Goal: Task Accomplishment & Management: Use online tool/utility

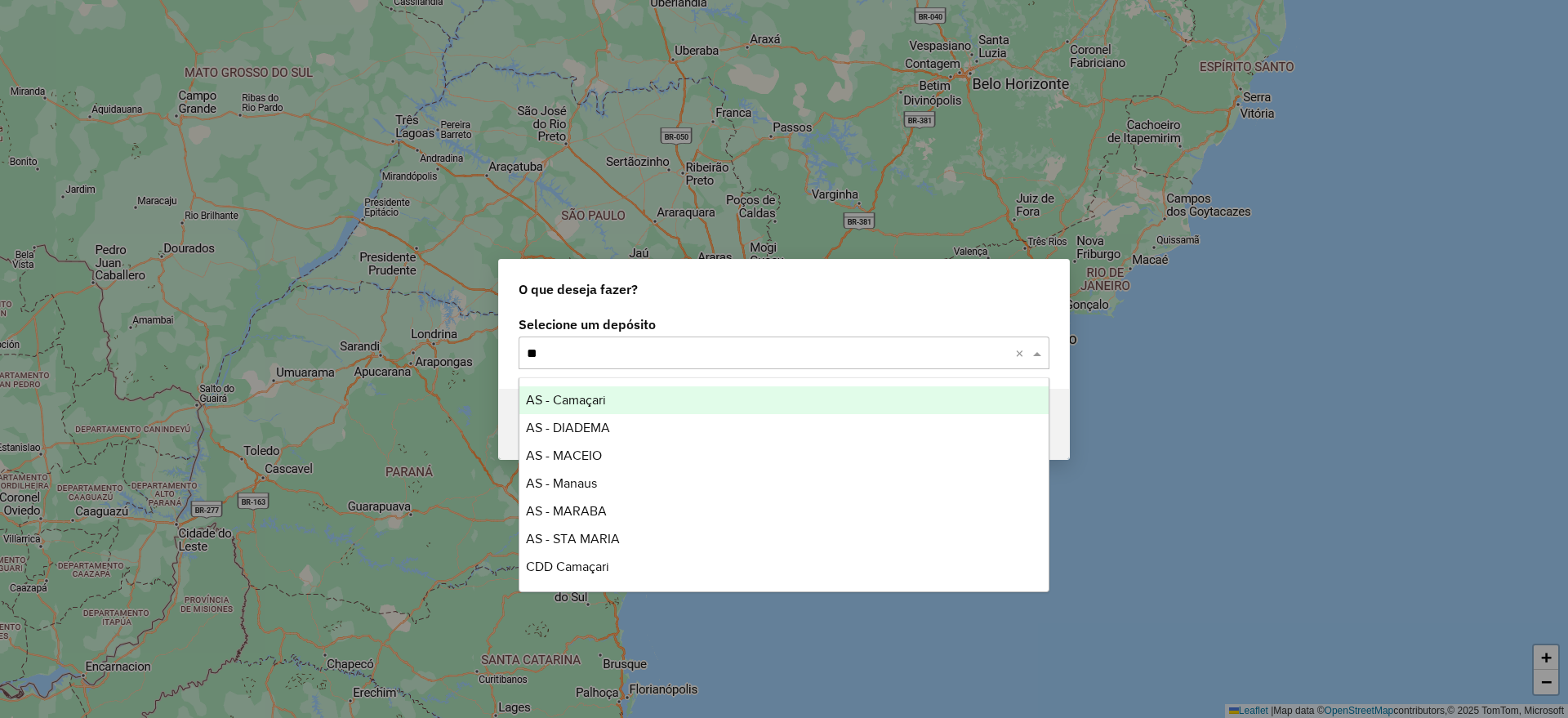
type input "***"
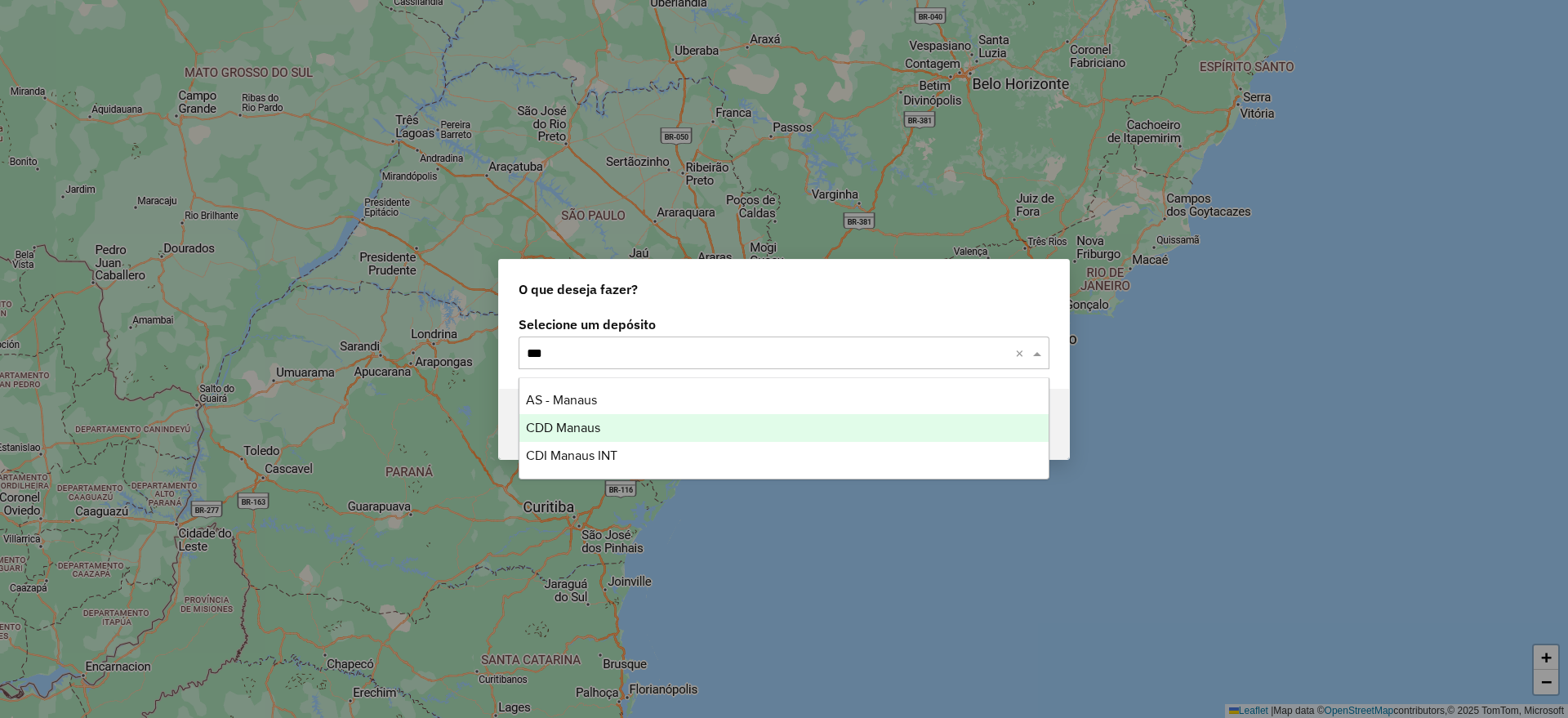
click at [580, 421] on span "CDD Manaus" at bounding box center [563, 428] width 74 height 14
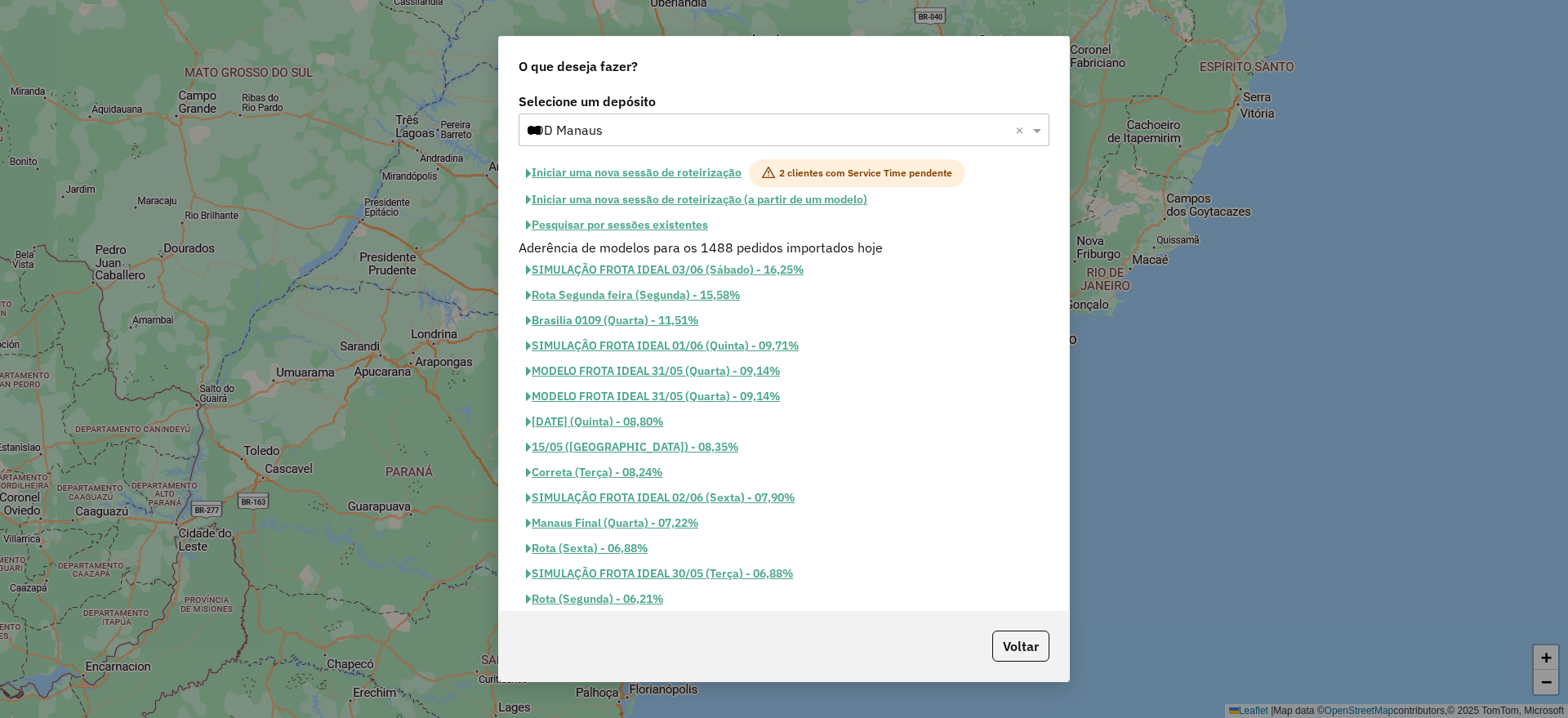
click at [611, 220] on button "Pesquisar por sessões existentes" at bounding box center [617, 226] width 197 height 26
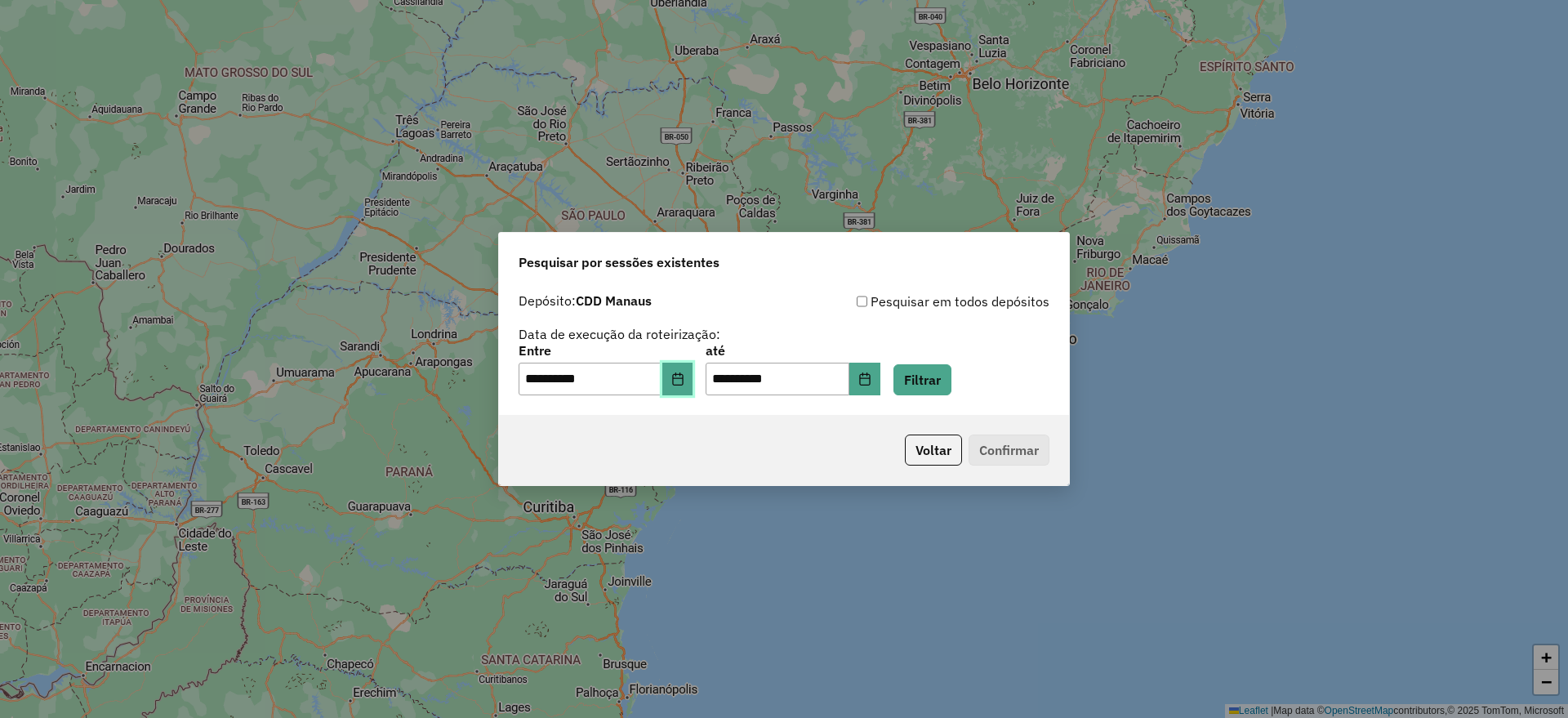
click at [673, 383] on button "Choose Date" at bounding box center [678, 379] width 31 height 33
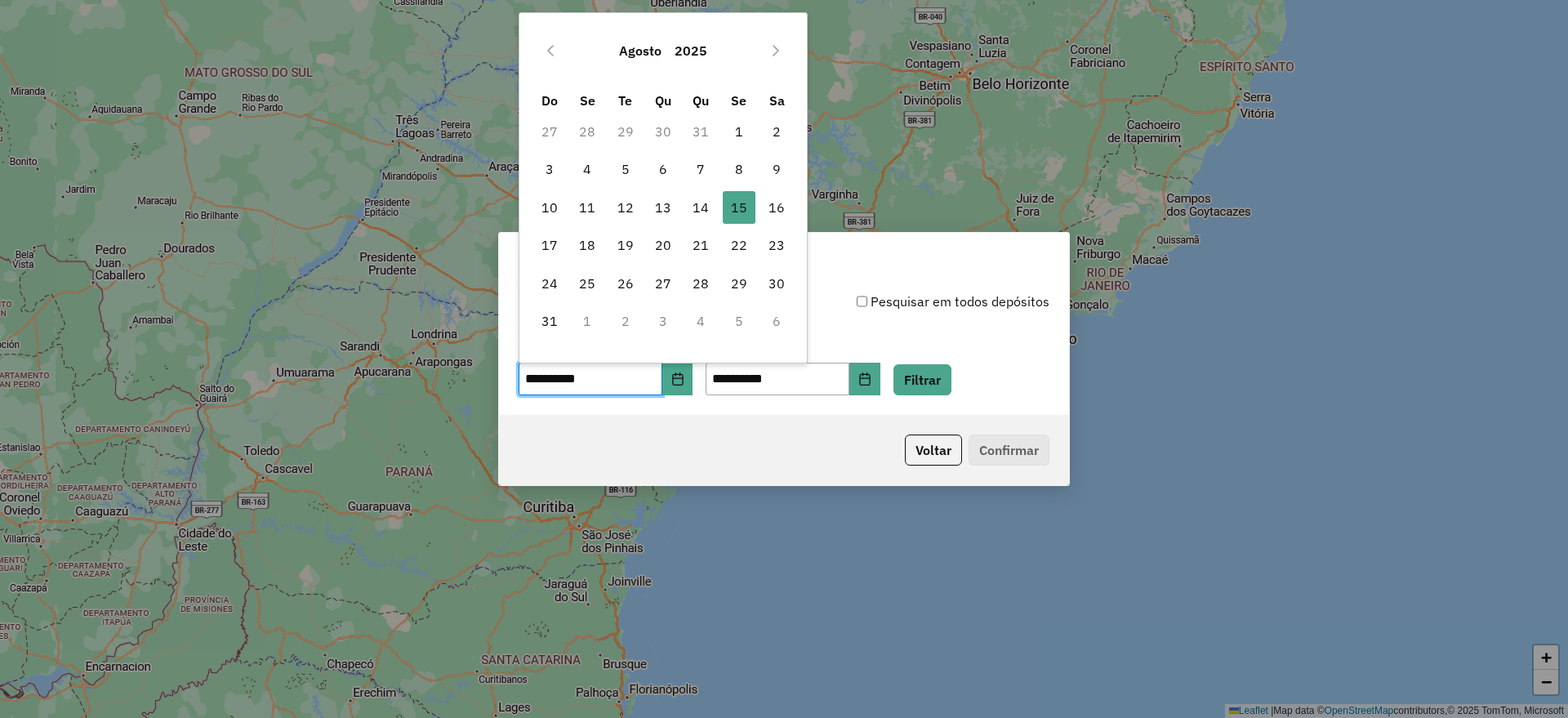
drag, startPoint x: 773, startPoint y: 213, endPoint x: 815, endPoint y: 269, distance: 70.0
click at [774, 212] on span "16" at bounding box center [777, 207] width 33 height 33
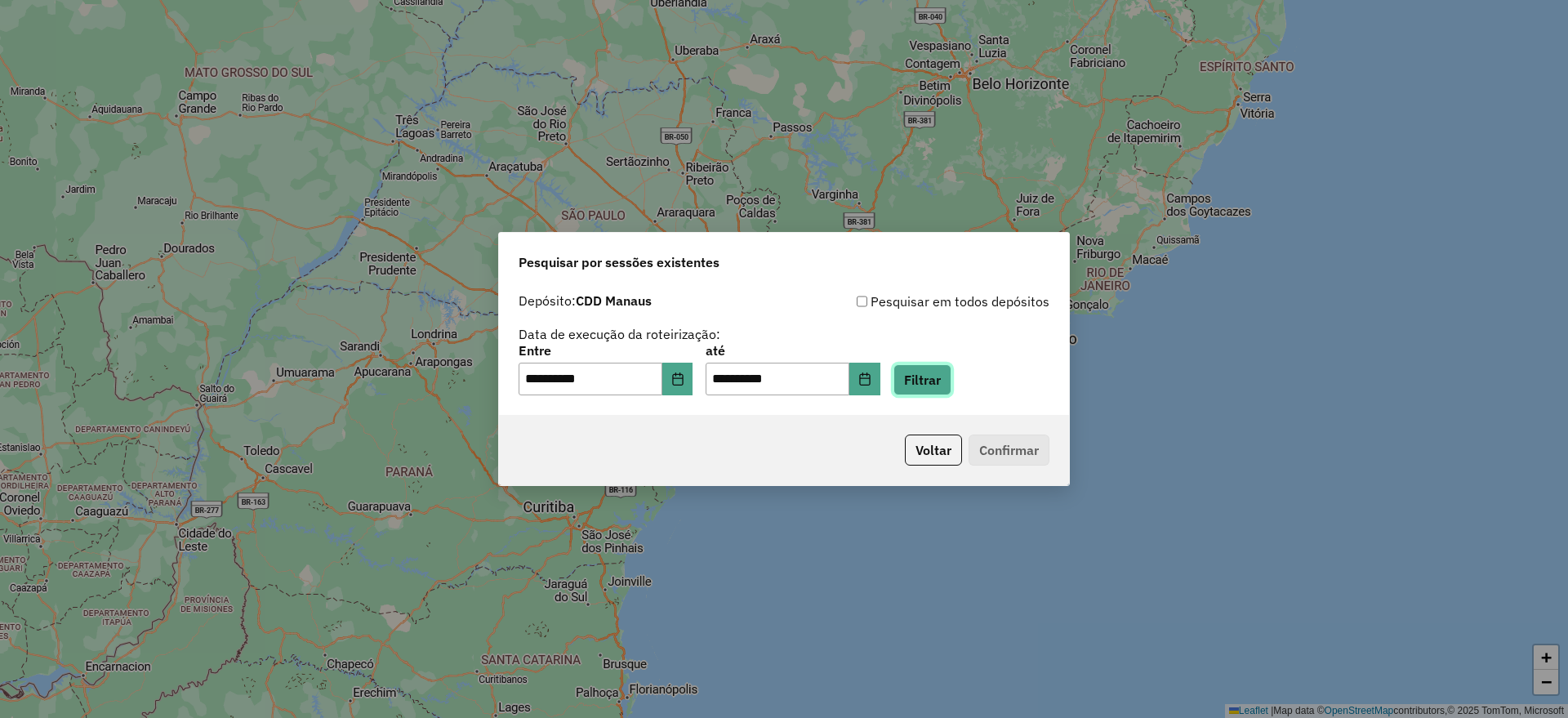
click at [938, 375] on button "Filtrar" at bounding box center [921, 380] width 58 height 31
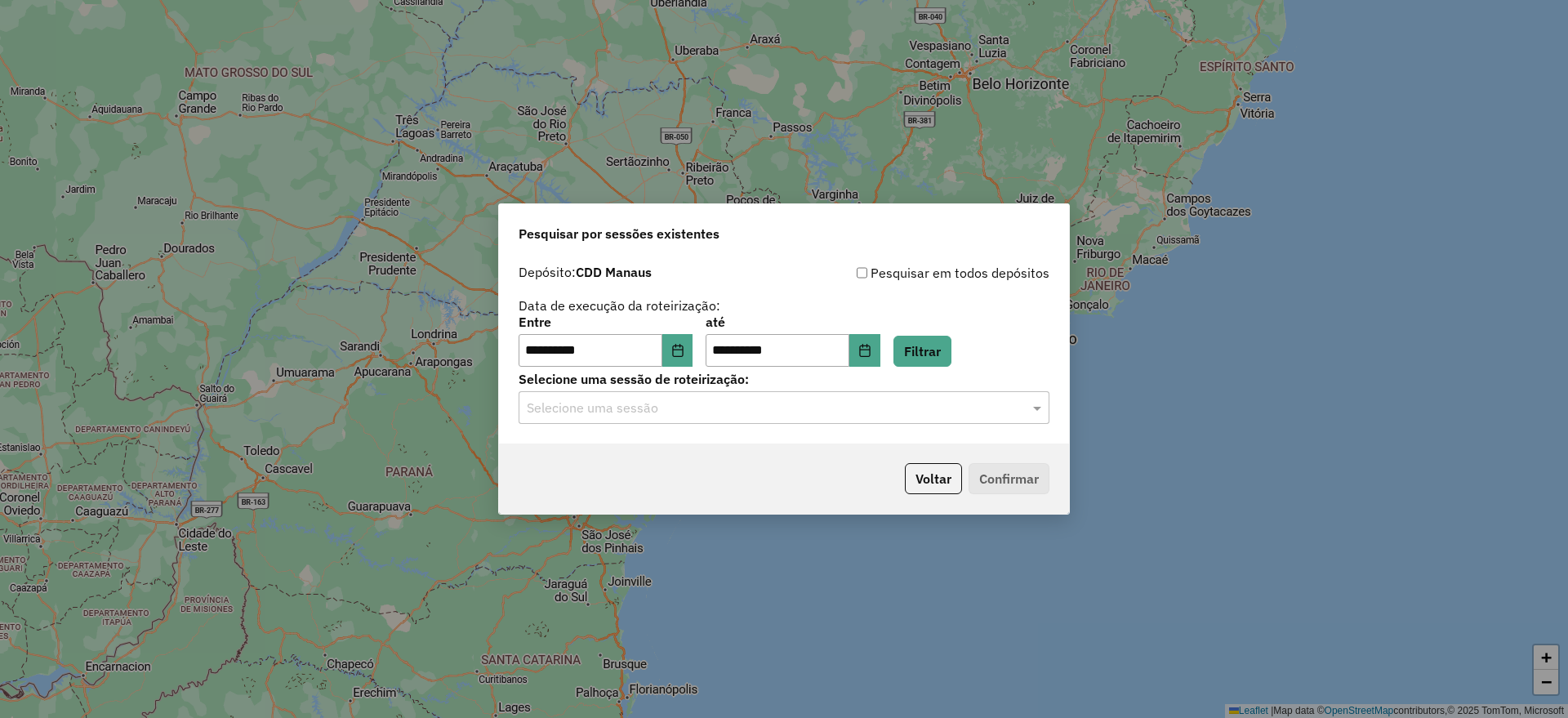
click at [684, 411] on input "text" at bounding box center [768, 407] width 482 height 19
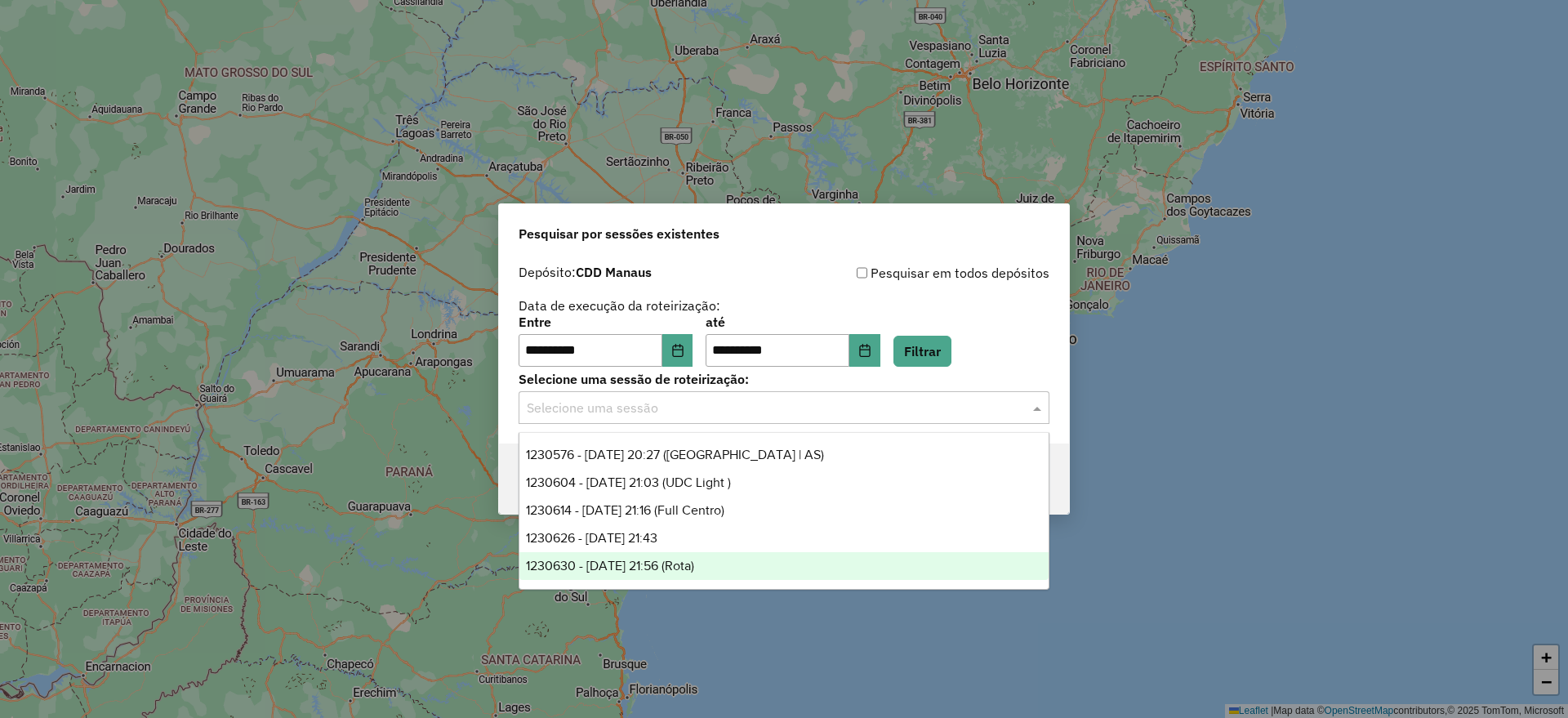
click at [742, 565] on div "1230630 - [DATE] 21:56 (Rota)" at bounding box center [784, 566] width 529 height 27
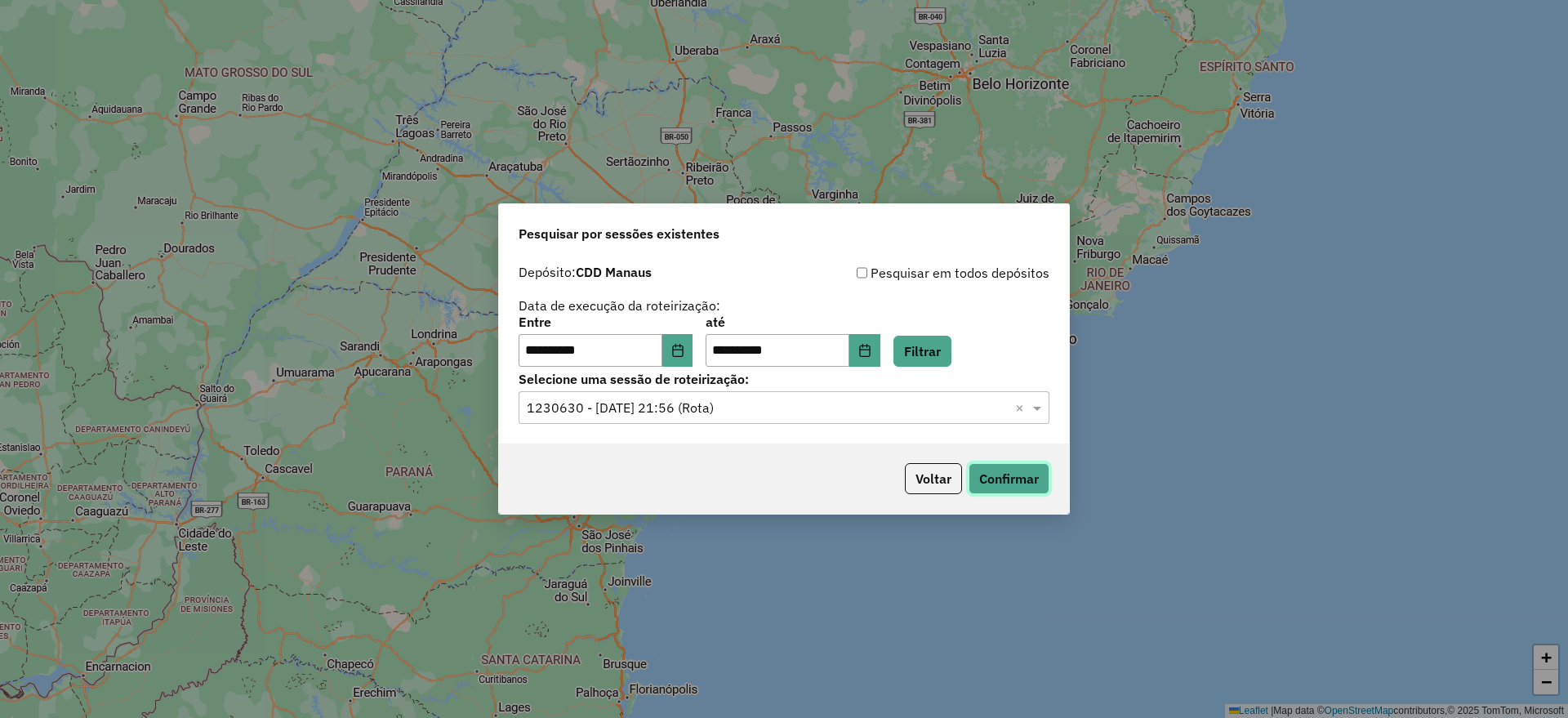
click at [1009, 486] on button "Confirmar" at bounding box center [1009, 479] width 81 height 31
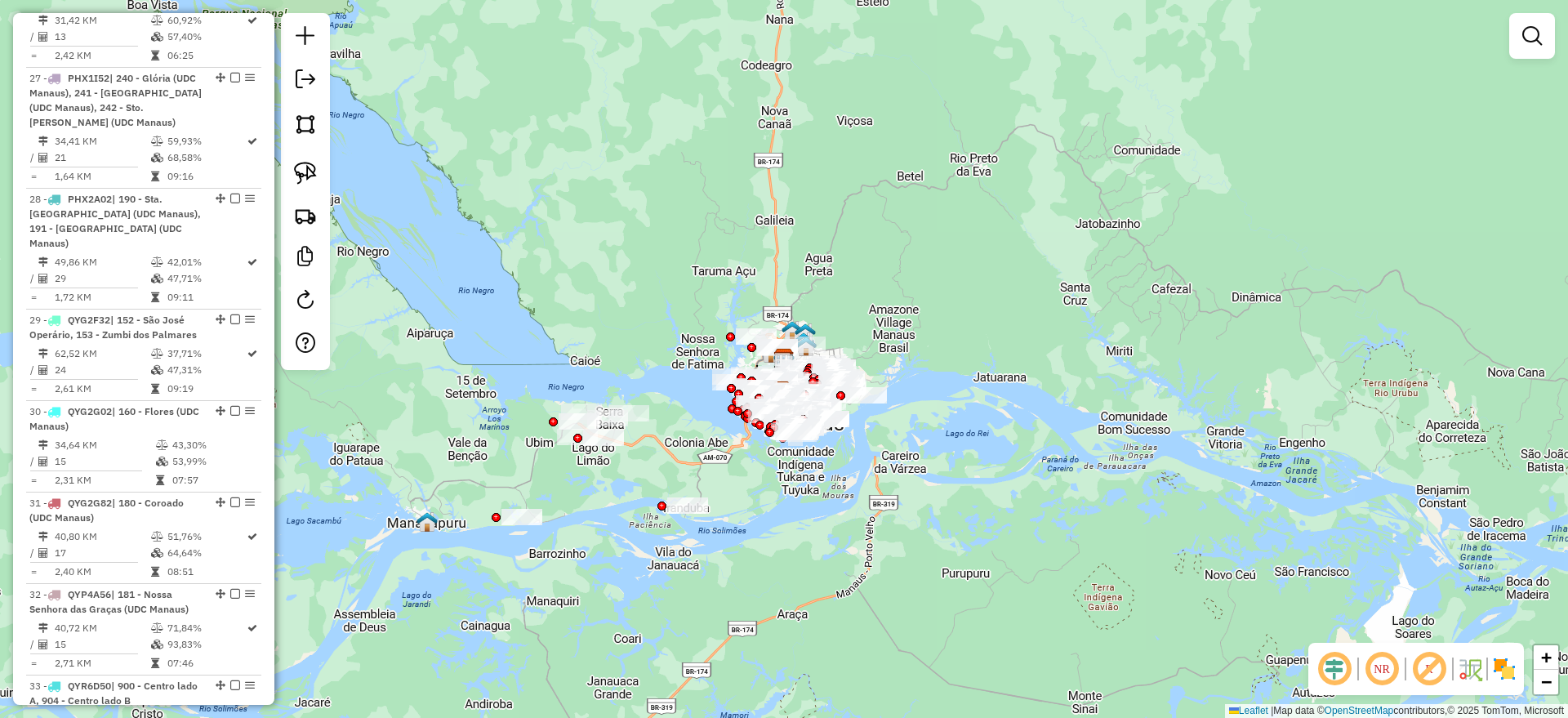
scroll to position [2859, 0]
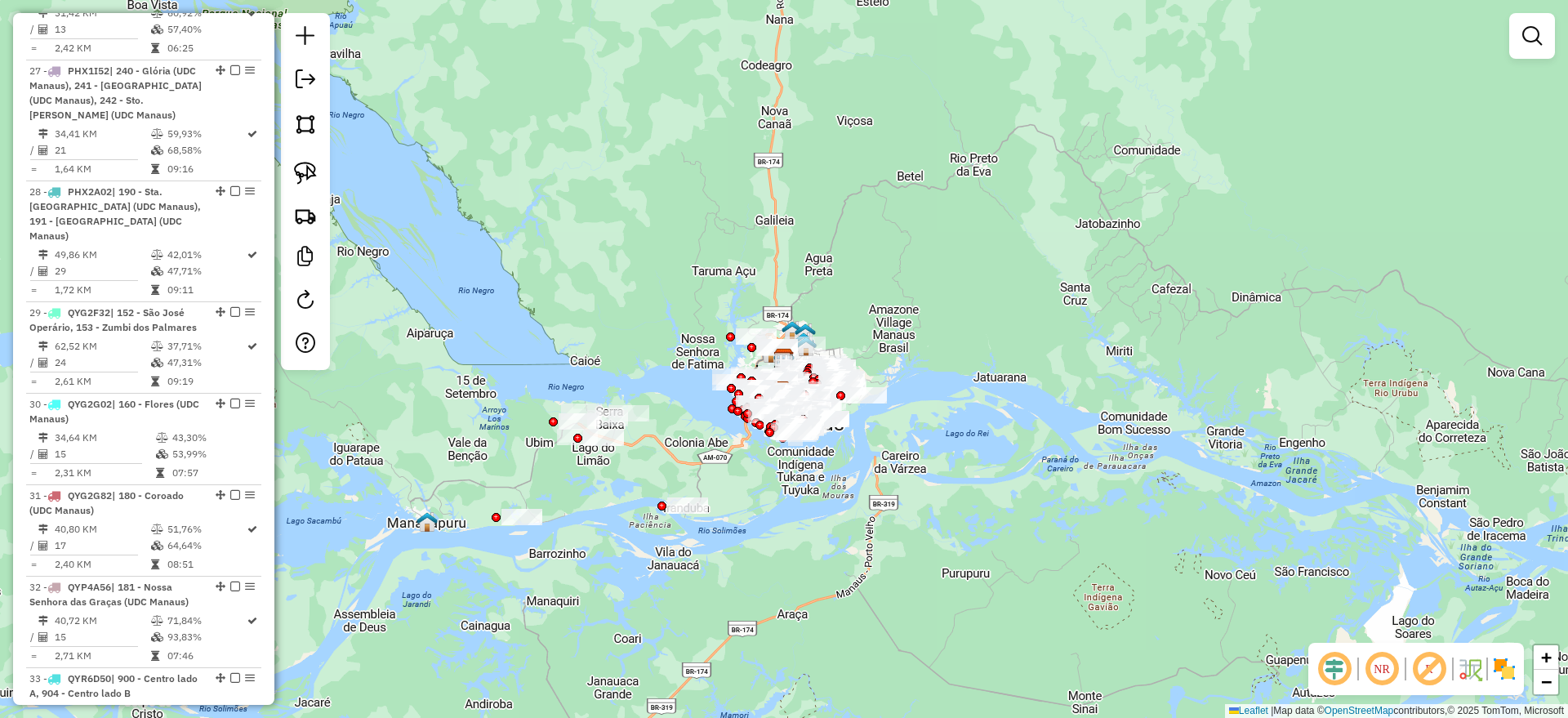
click at [1331, 675] on em at bounding box center [1334, 669] width 39 height 39
click at [1427, 667] on em at bounding box center [1428, 669] width 39 height 39
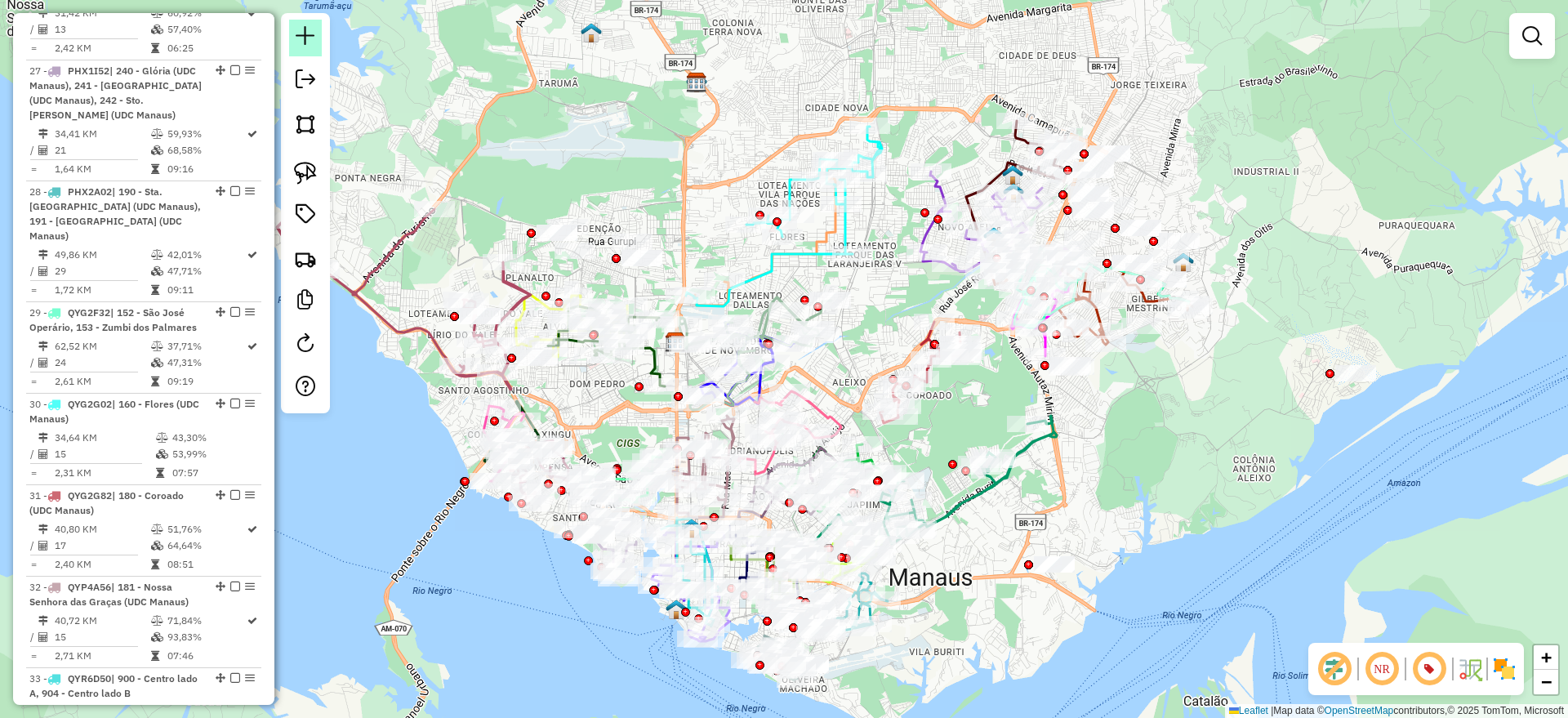
click at [311, 34] on em at bounding box center [305, 36] width 19 height 19
